Goal: Task Accomplishment & Management: Use online tool/utility

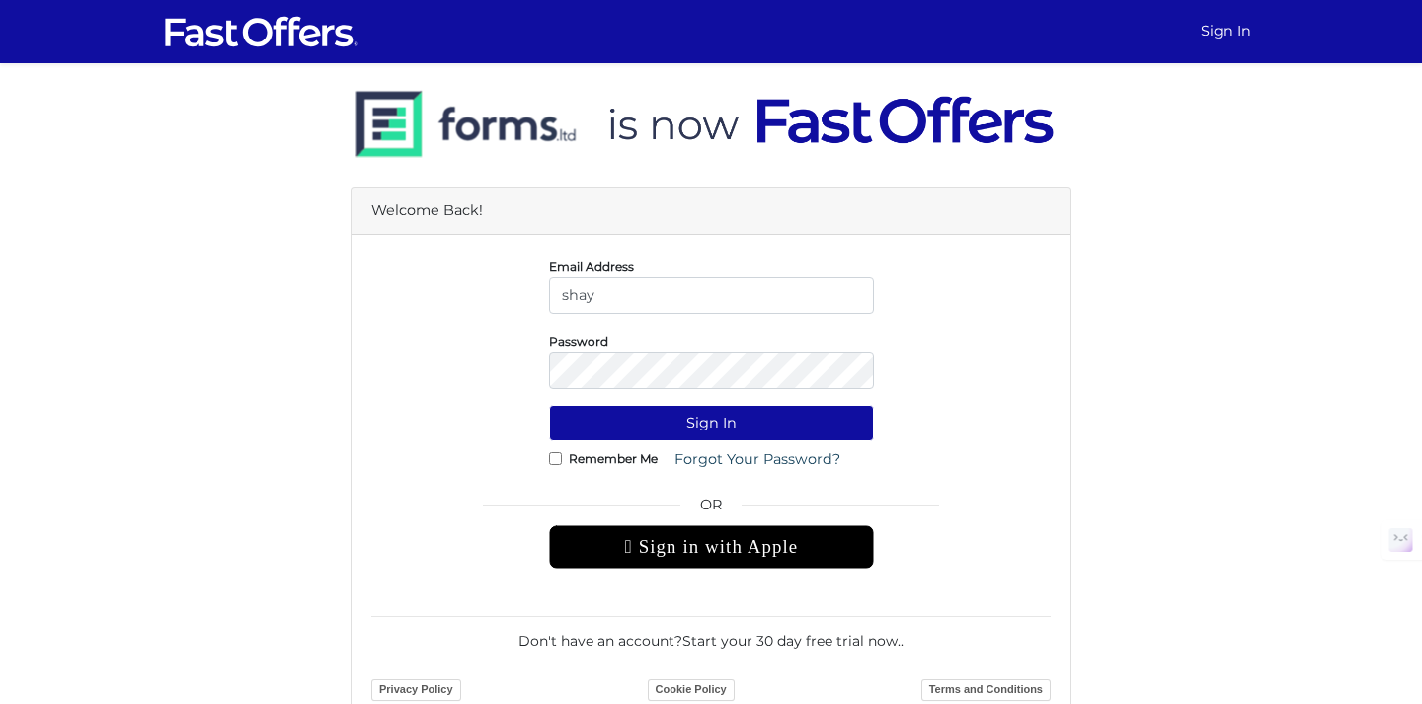
type input "[EMAIL_ADDRESS][DOMAIN_NAME]"
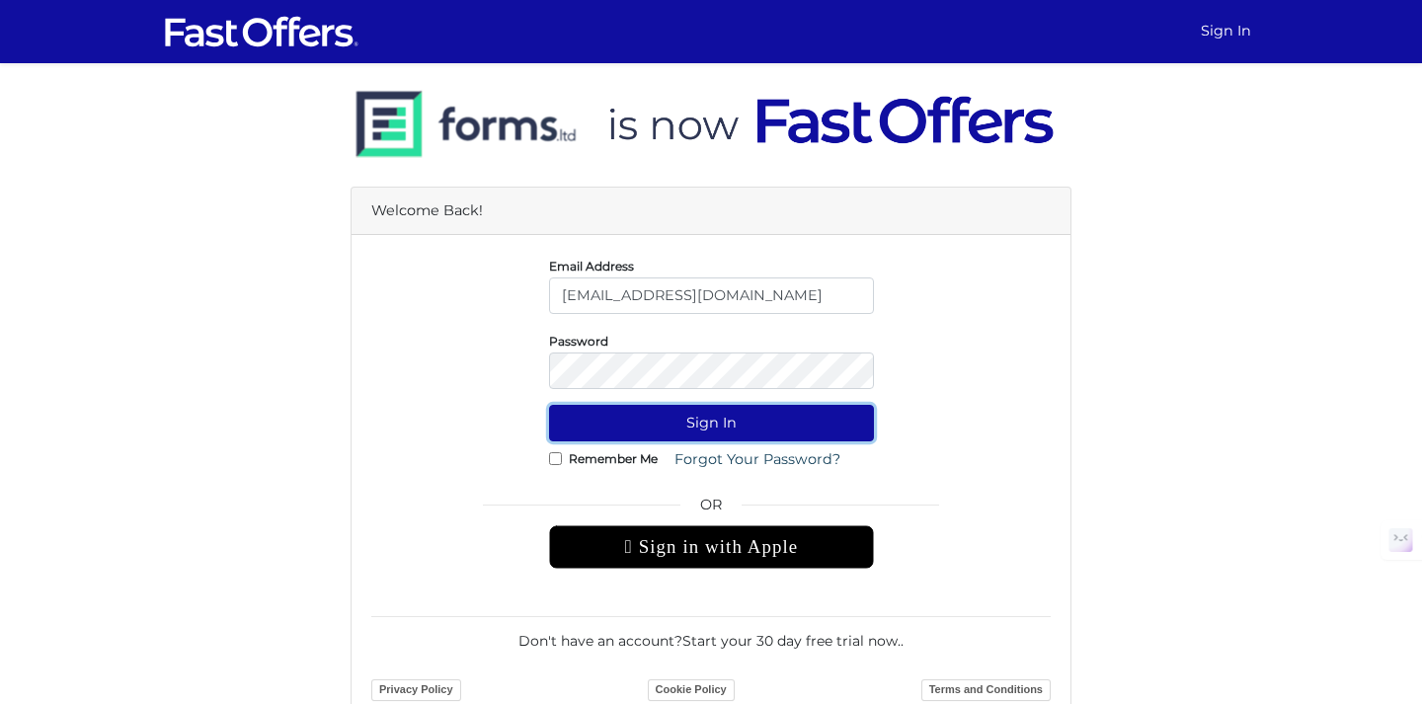
click at [678, 415] on button "Sign In" at bounding box center [711, 423] width 325 height 37
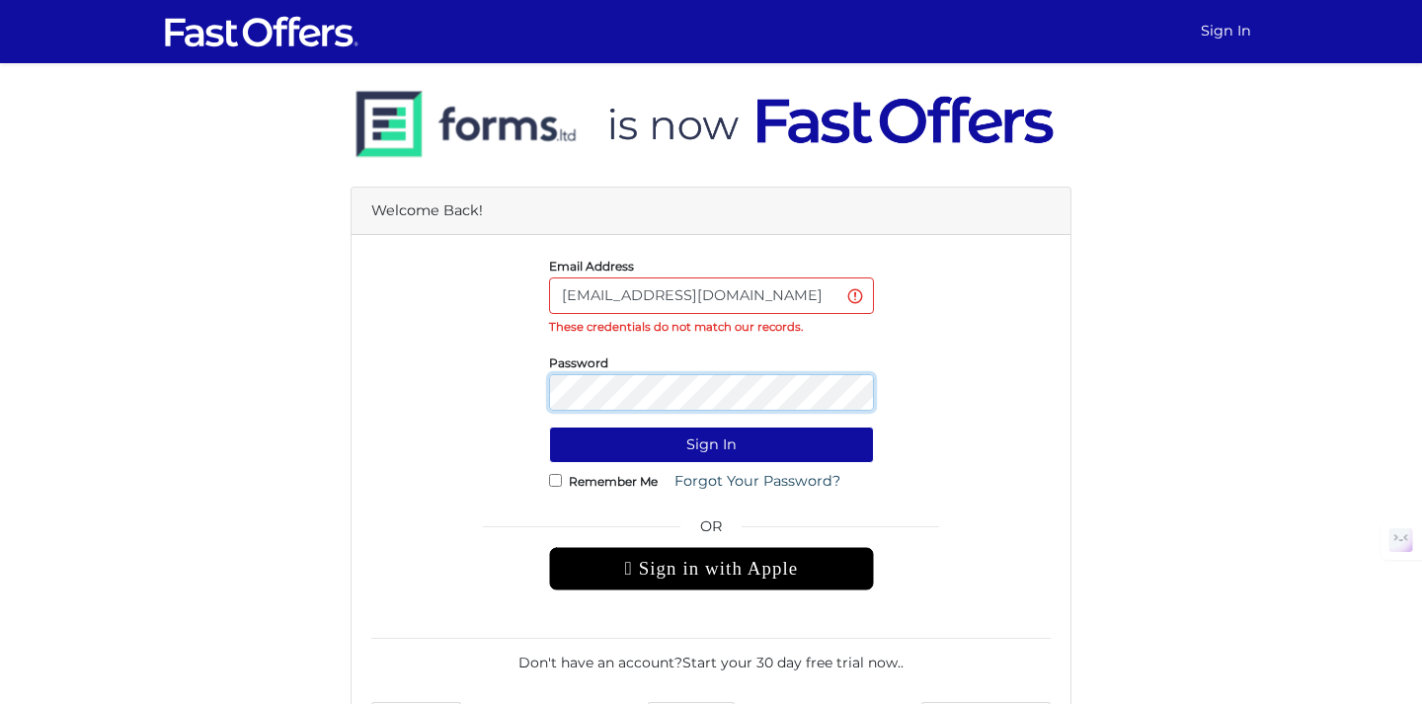
click at [549, 426] on button "Sign In" at bounding box center [711, 444] width 325 height 37
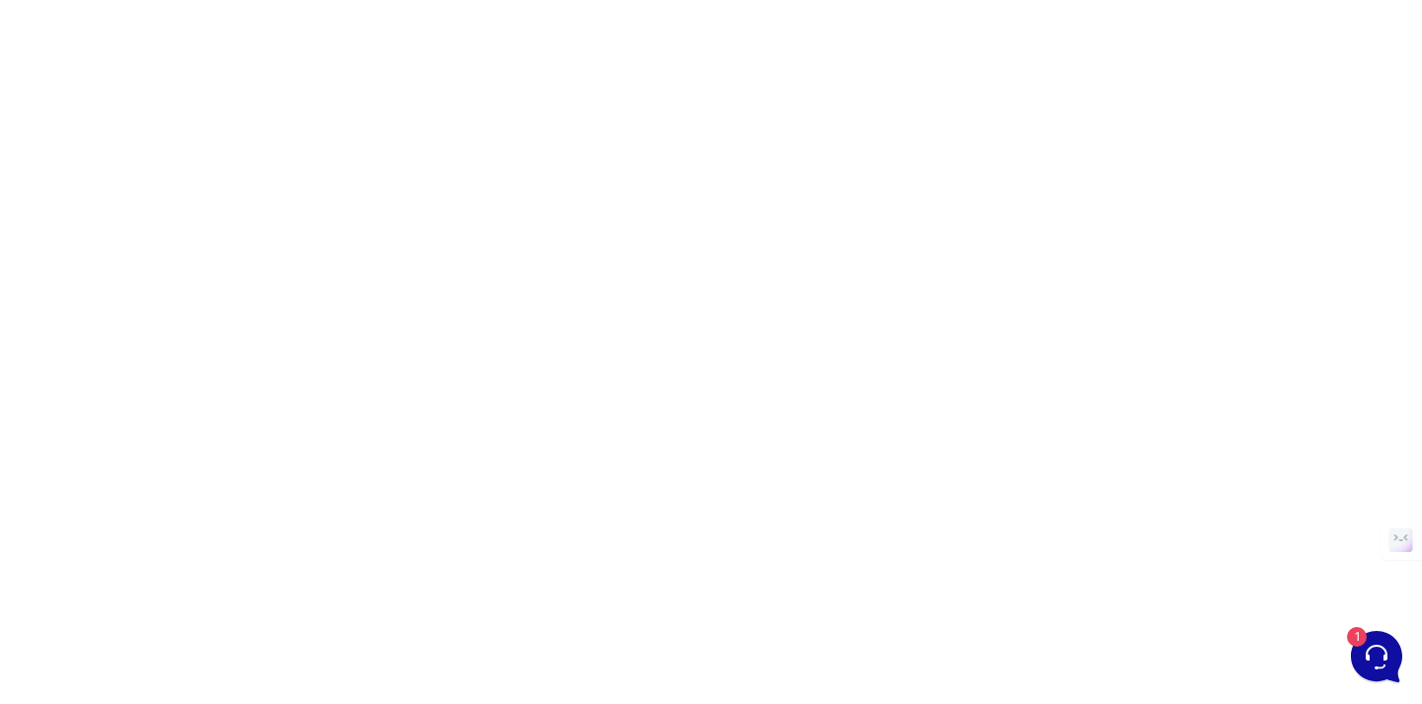
scroll to position [258, 0]
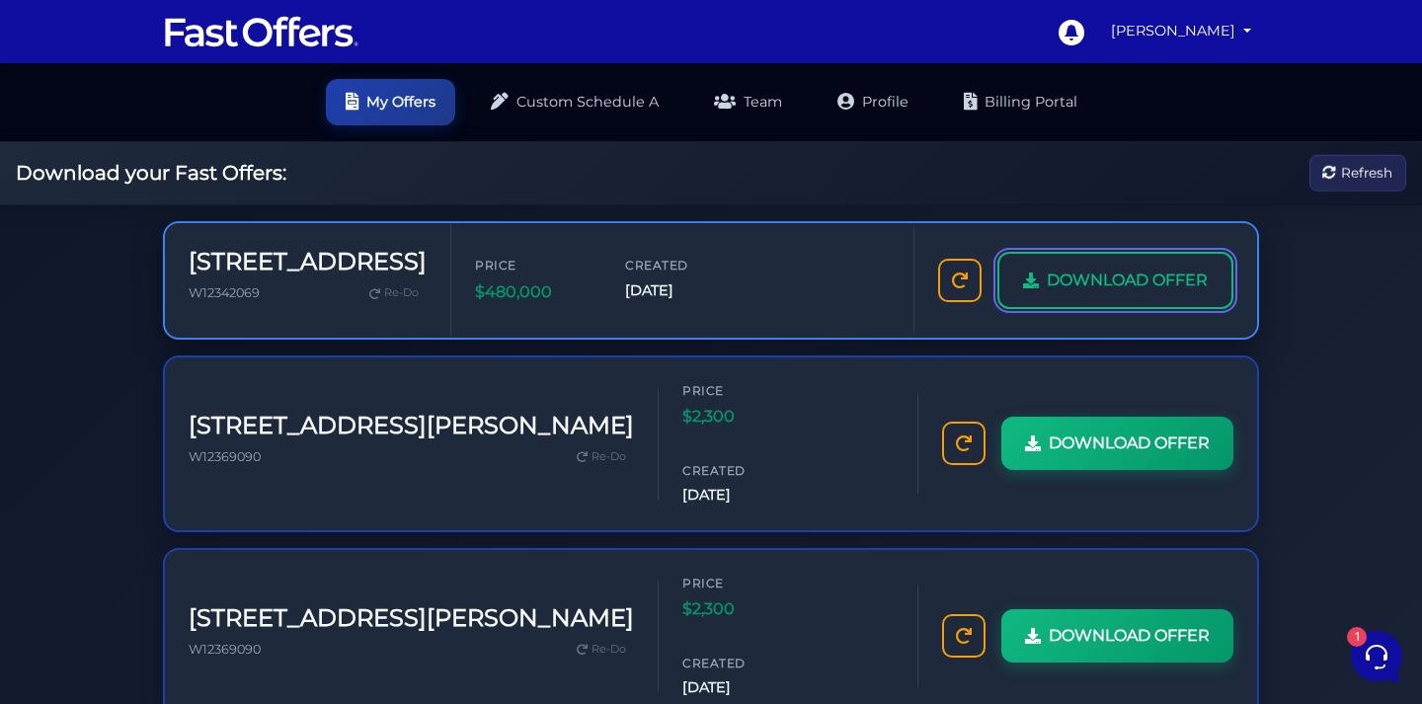
click at [1046, 293] on span "DOWNLOAD OFFER" at bounding box center [1126, 281] width 161 height 26
